Goal: Task Accomplishment & Management: Complete application form

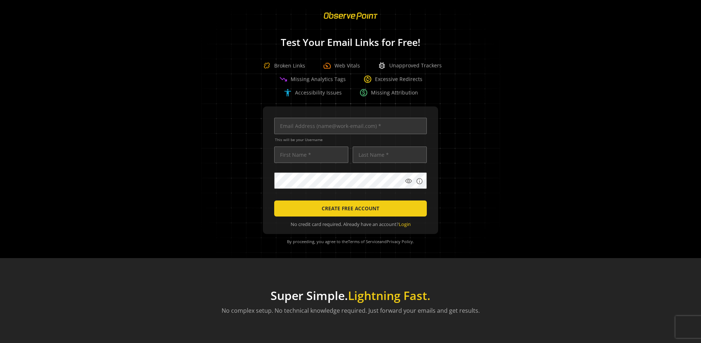
scroll to position [0, 2361]
click at [348, 126] on input "text" at bounding box center [350, 126] width 153 height 16
type input "[EMAIL_ADDRESS][DOMAIN_NAME]"
click at [309, 155] on input "text" at bounding box center [311, 155] width 74 height 16
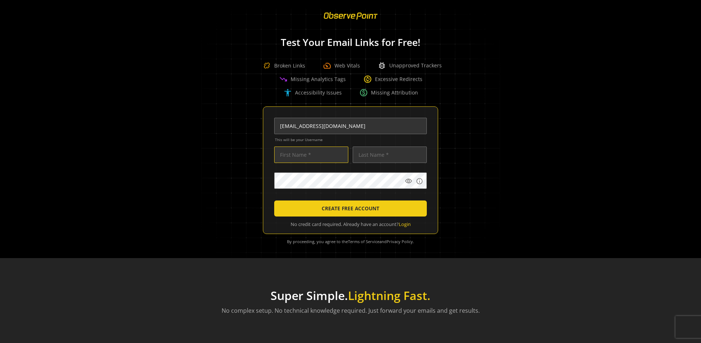
scroll to position [0, 0]
type input "Test"
click at [388, 155] on input "text" at bounding box center [389, 155] width 74 height 16
type input "Test"
click at [451, 197] on body "Loading... Test Your Email Links for Free! Broken Links speed Web Vitals bug_re…" at bounding box center [350, 171] width 701 height 343
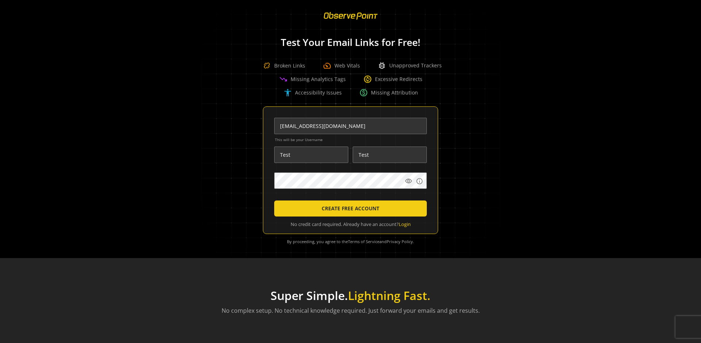
click at [348, 209] on span "CREATE FREE ACCOUNT" at bounding box center [350, 208] width 58 height 13
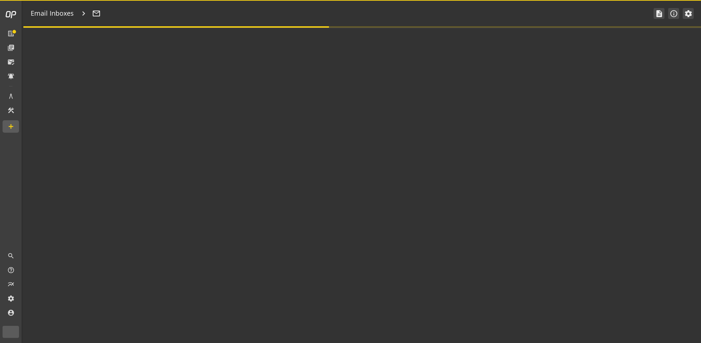
type textarea "Welcome to ObservePoint! This is your default email inbox for testing."
